Goal: Find contact information: Find contact information

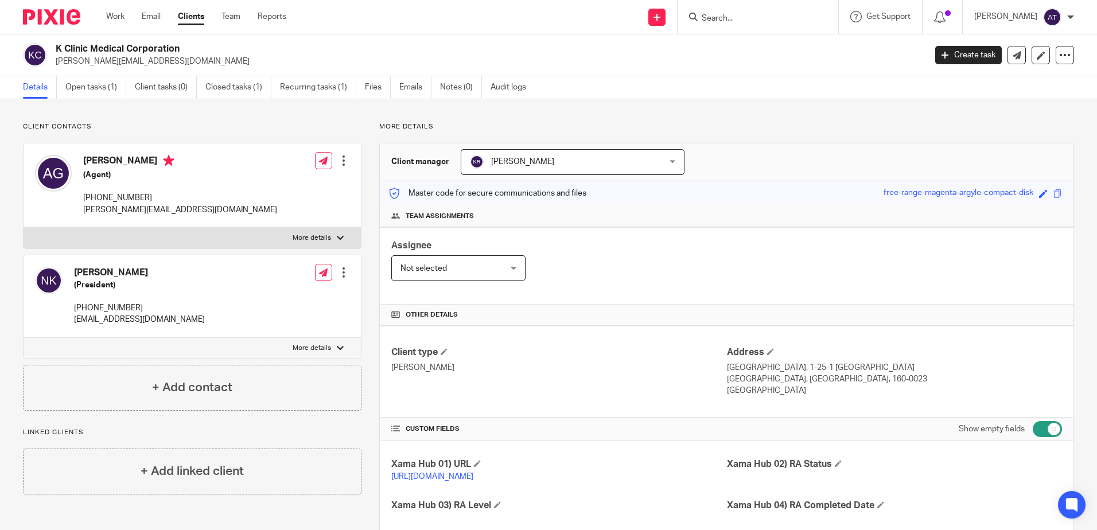
scroll to position [399, 0]
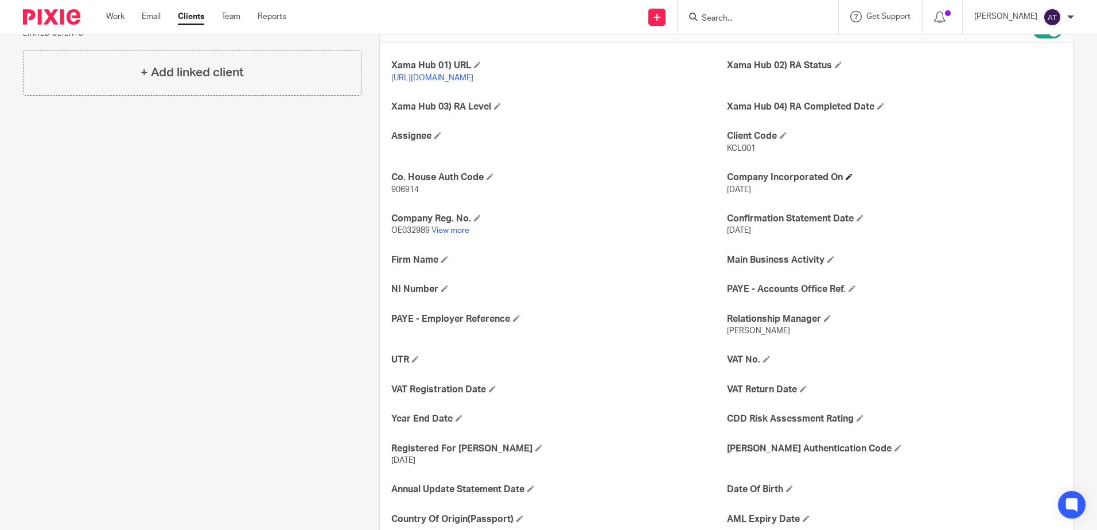
click at [1007, 184] on h4 "Company Incorporated On" at bounding box center [894, 178] width 335 height 12
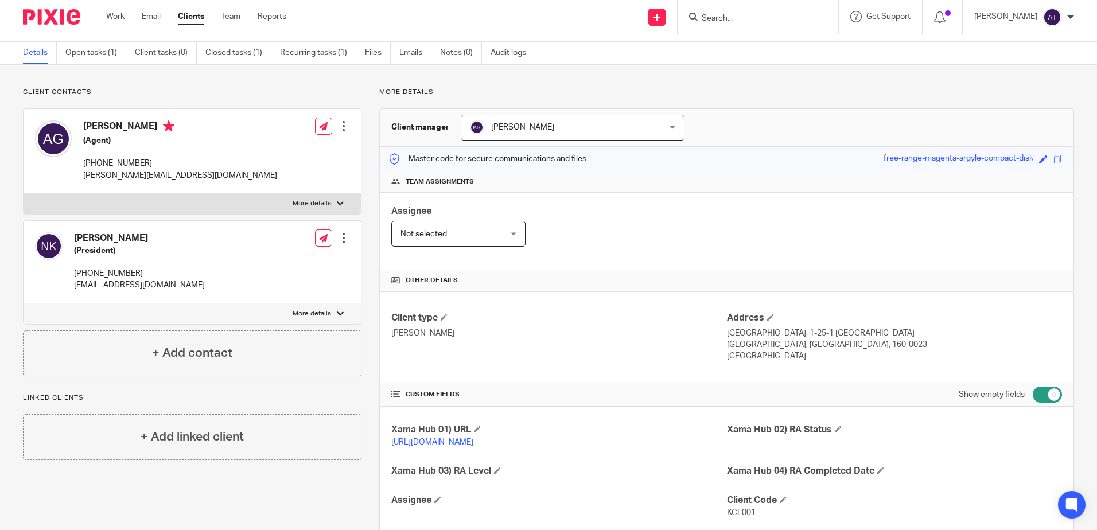
scroll to position [0, 0]
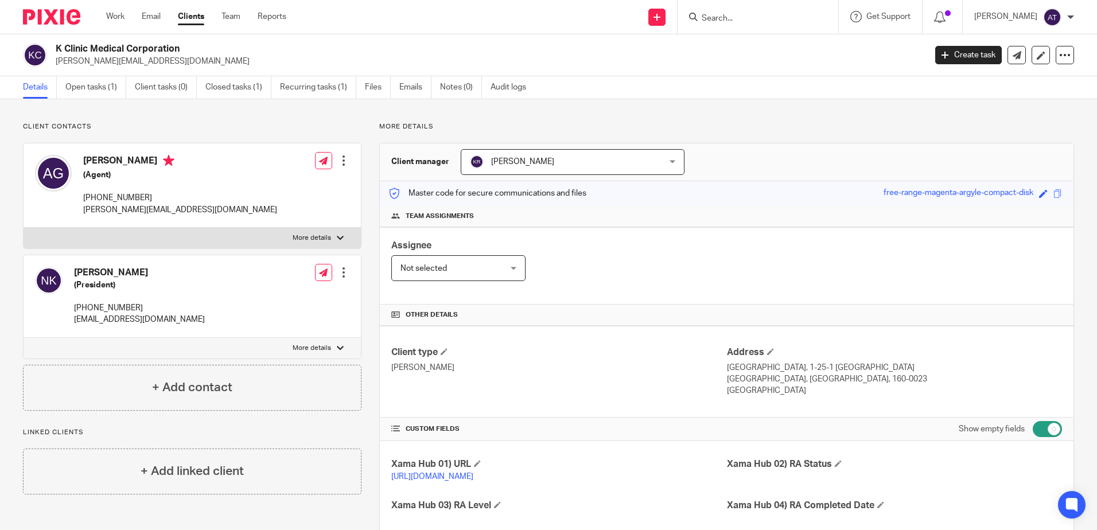
drag, startPoint x: 75, startPoint y: 272, endPoint x: 165, endPoint y: 269, distance: 89.6
click at [165, 269] on div "[PERSON_NAME] (President) [PHONE_NUMBER] [EMAIL_ADDRESS][DOMAIN_NAME] Edit cont…" at bounding box center [192, 296] width 337 height 83
drag, startPoint x: 89, startPoint y: 158, endPoint x: 111, endPoint y: 159, distance: 22.4
click at [111, 159] on h4 "[PERSON_NAME]" at bounding box center [180, 162] width 194 height 14
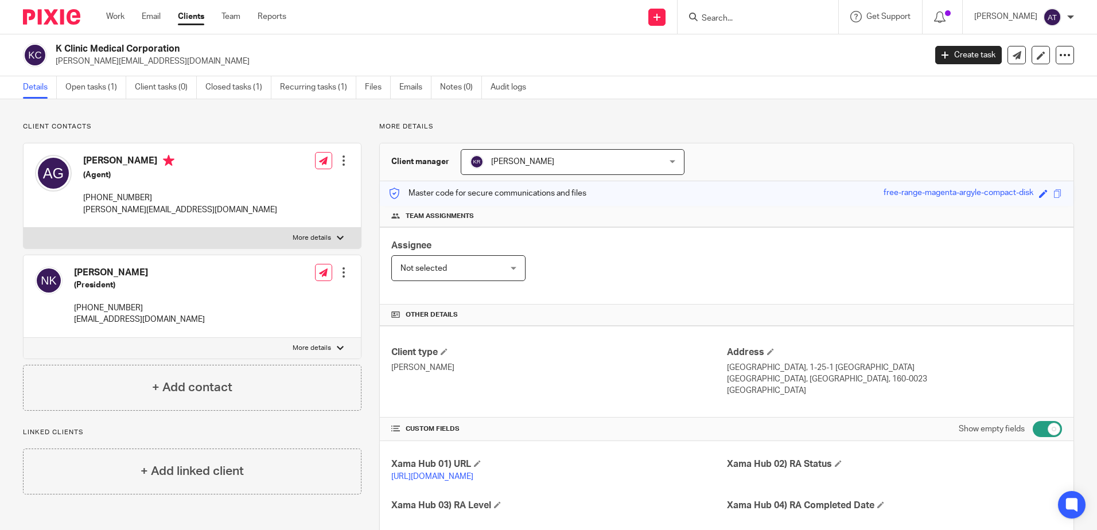
drag, startPoint x: 114, startPoint y: 270, endPoint x: 130, endPoint y: 268, distance: 15.6
click at [130, 268] on h4 "[PERSON_NAME]" at bounding box center [139, 273] width 131 height 12
drag, startPoint x: 81, startPoint y: 160, endPoint x: 149, endPoint y: 166, distance: 68.5
click at [149, 166] on div "[PERSON_NAME] (Agent) [PHONE_NUMBER] [PERSON_NAME][EMAIL_ADDRESS][DOMAIN_NAME]" at bounding box center [156, 185] width 242 height 72
drag, startPoint x: 92, startPoint y: 240, endPoint x: 75, endPoint y: 330, distance: 91.1
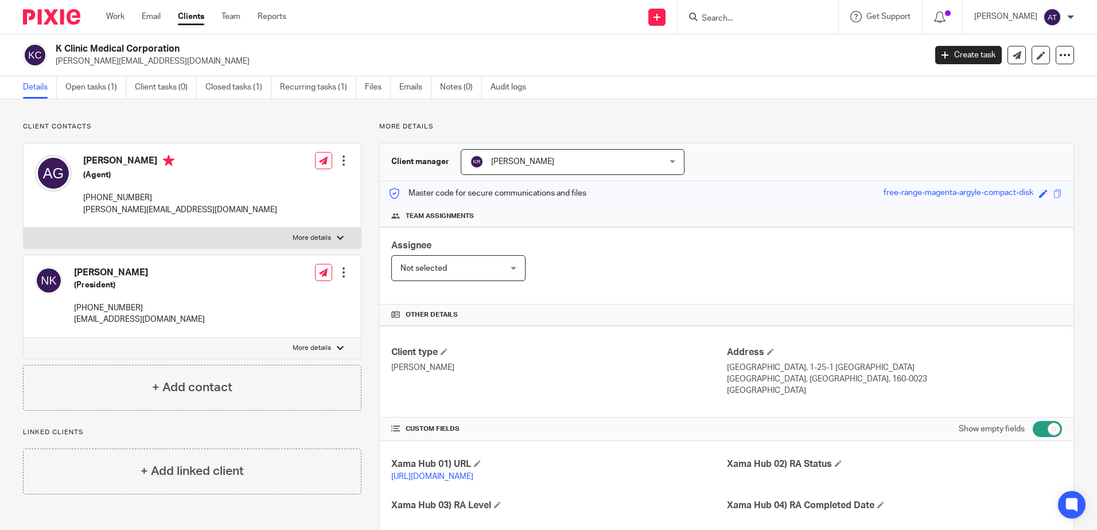
click at [75, 330] on div "Alice Grant (Agent) +44 7468 909802 alice.chan9@yahoo.co.uk Edit contact Create…" at bounding box center [192, 254] width 338 height 222
drag, startPoint x: 149, startPoint y: 196, endPoint x: 81, endPoint y: 200, distance: 67.8
click at [81, 200] on div "Alice Grant (Agent) +44 7468 909802 alice.chan9@yahoo.co.uk" at bounding box center [156, 185] width 242 height 72
copy p "+44 7468 909802"
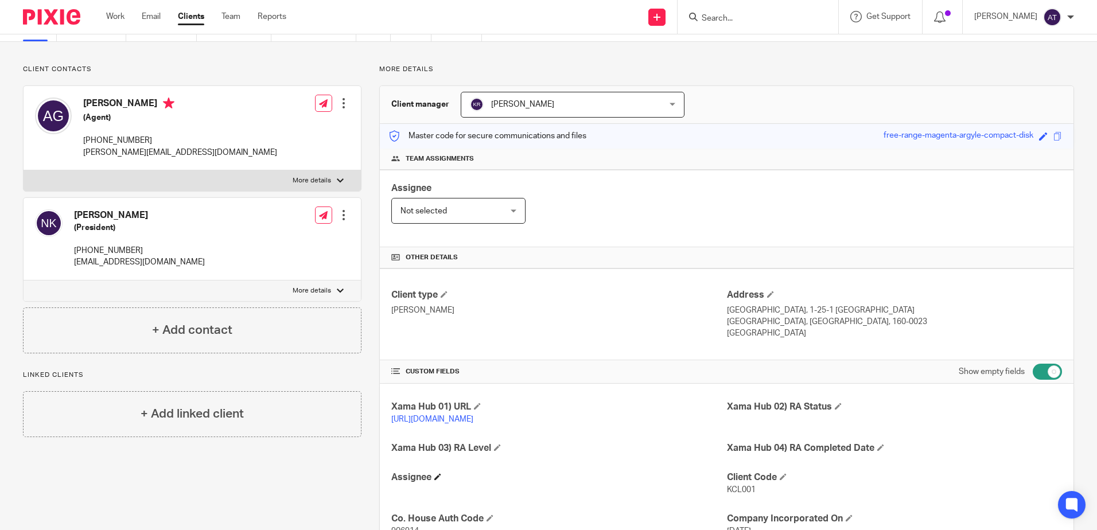
scroll to position [172, 0]
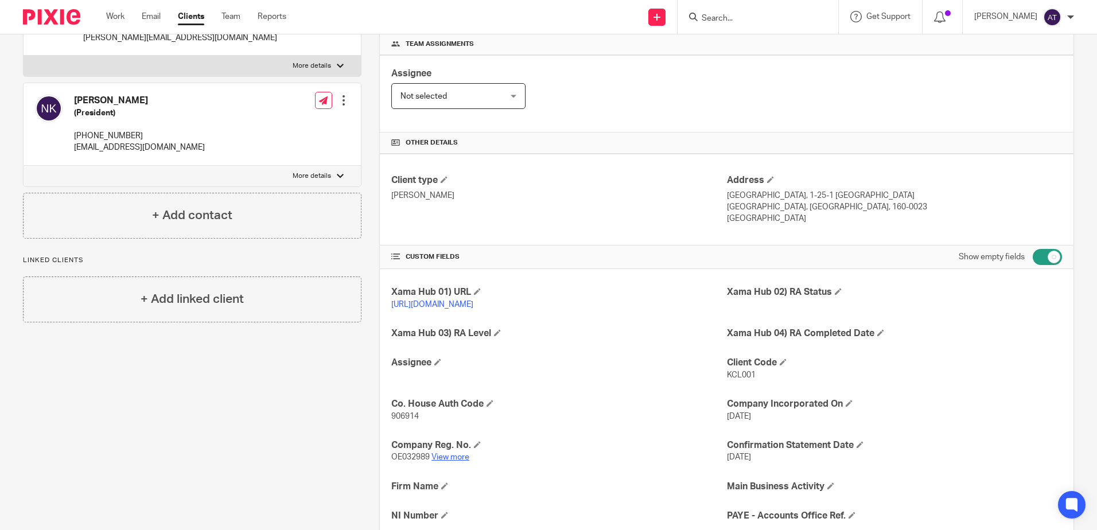
click at [457, 461] on link "View more" at bounding box center [450, 457] width 38 height 8
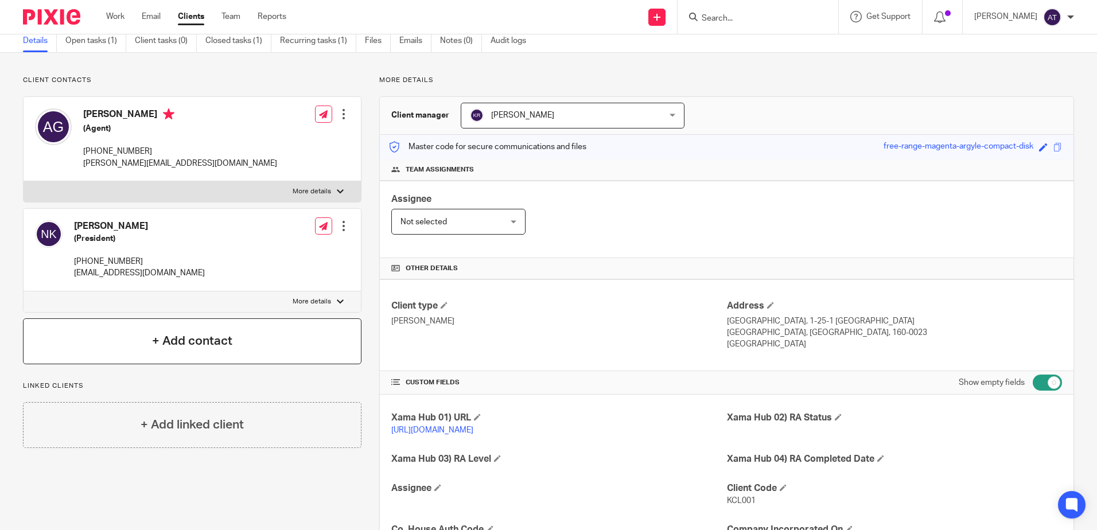
scroll to position [0, 0]
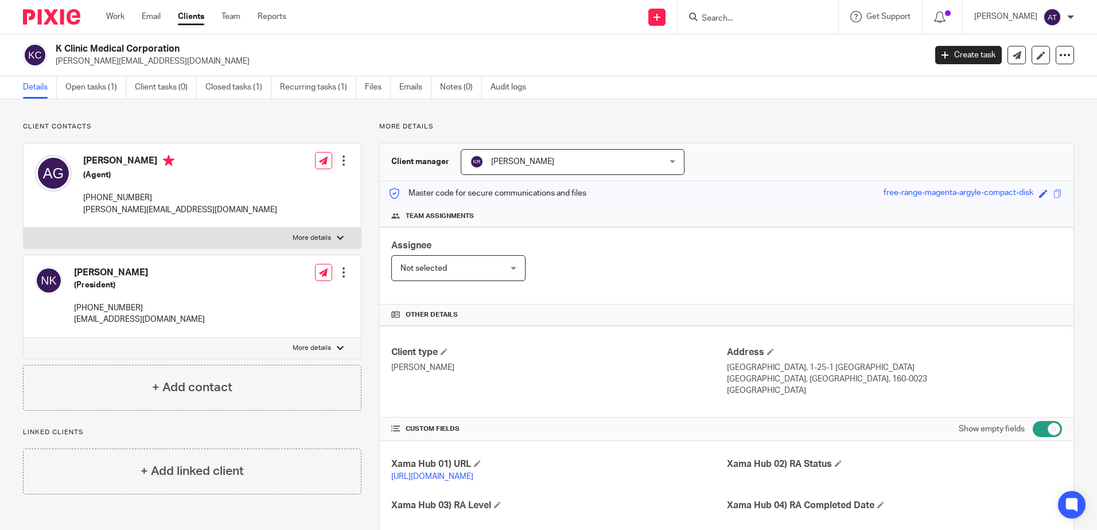
click at [764, 254] on div "Assignee Not selected Not selected Not selected Aarshika Awale Aayush Niraula A…" at bounding box center [727, 265] width 694 height 77
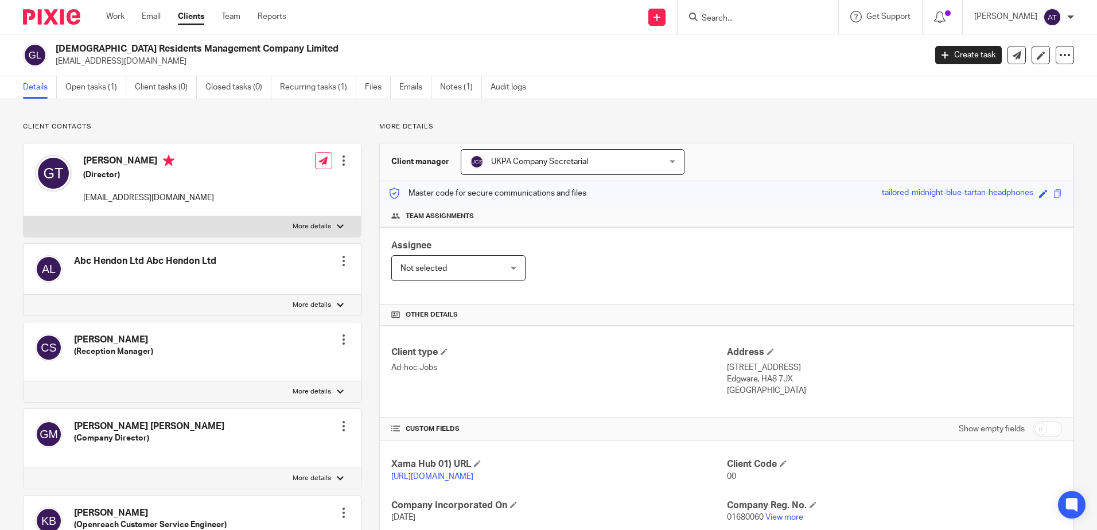
click at [695, 65] on p "[EMAIL_ADDRESS][DOMAIN_NAME]" at bounding box center [487, 61] width 862 height 11
